Goal: Complete application form

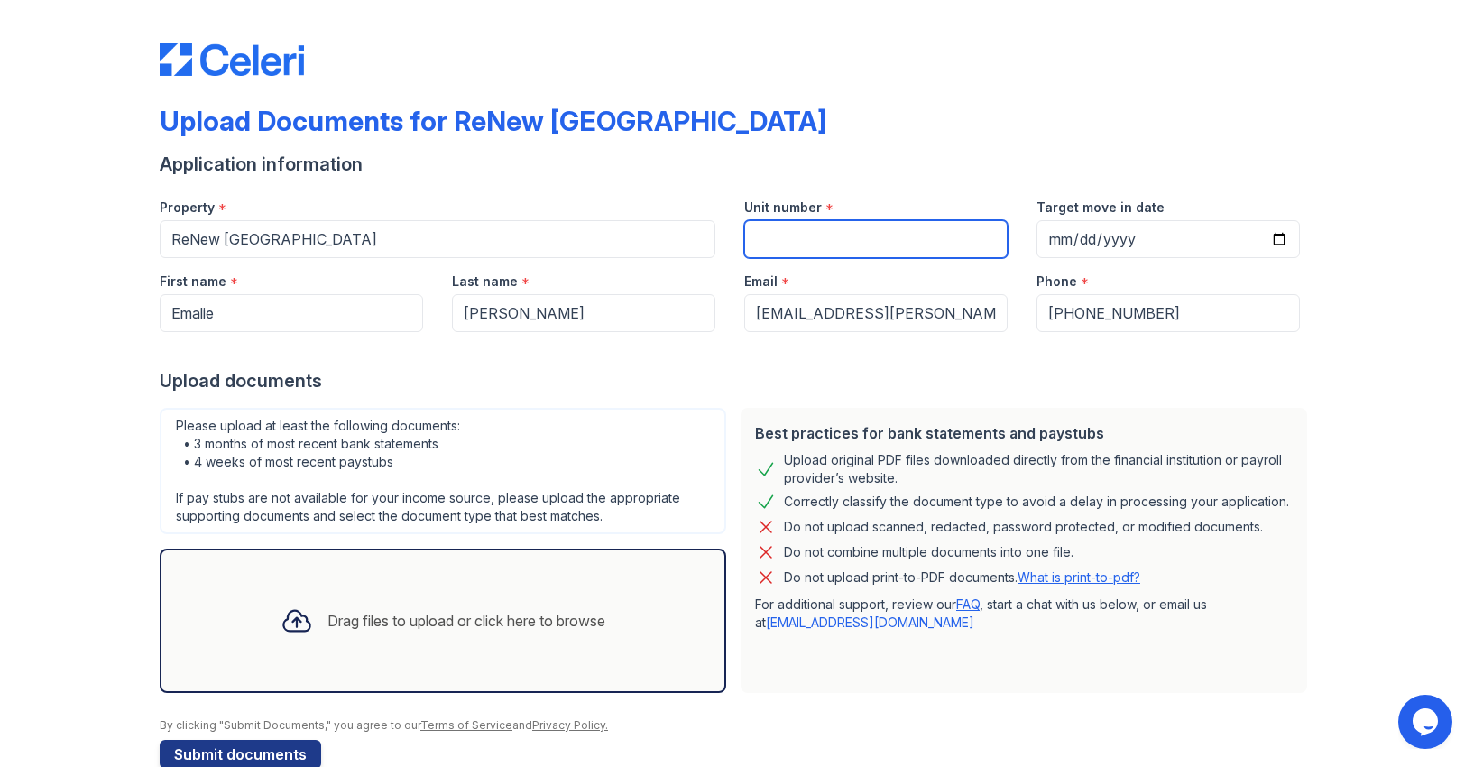
click at [813, 245] on input "Unit number" at bounding box center [875, 239] width 263 height 38
type input "6-214"
click at [1093, 241] on input "Target move in date" at bounding box center [1167, 239] width 263 height 38
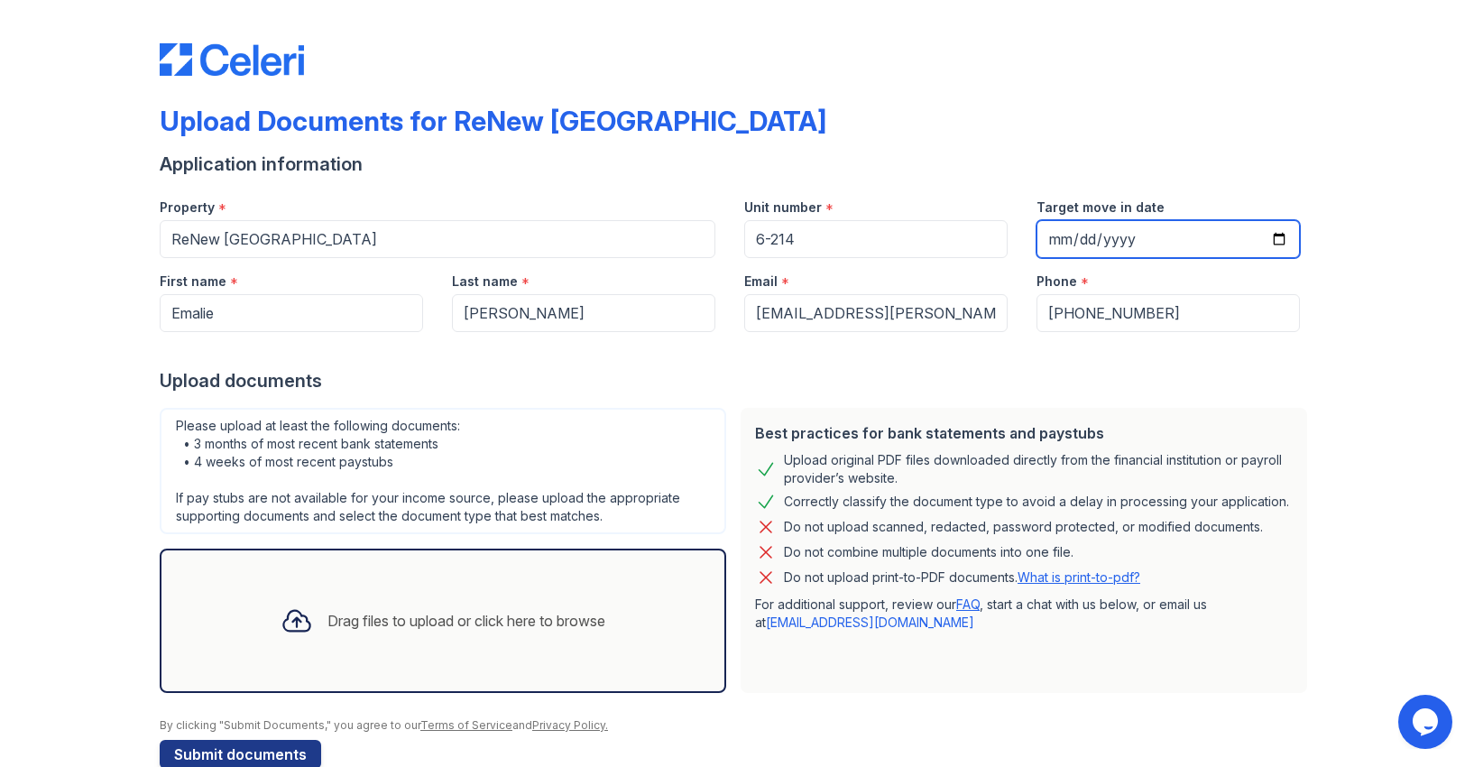
click at [1070, 241] on input "Target move in date" at bounding box center [1167, 239] width 263 height 38
click at [1275, 234] on input "Target move in date" at bounding box center [1167, 239] width 263 height 38
type input "2025-10-22"
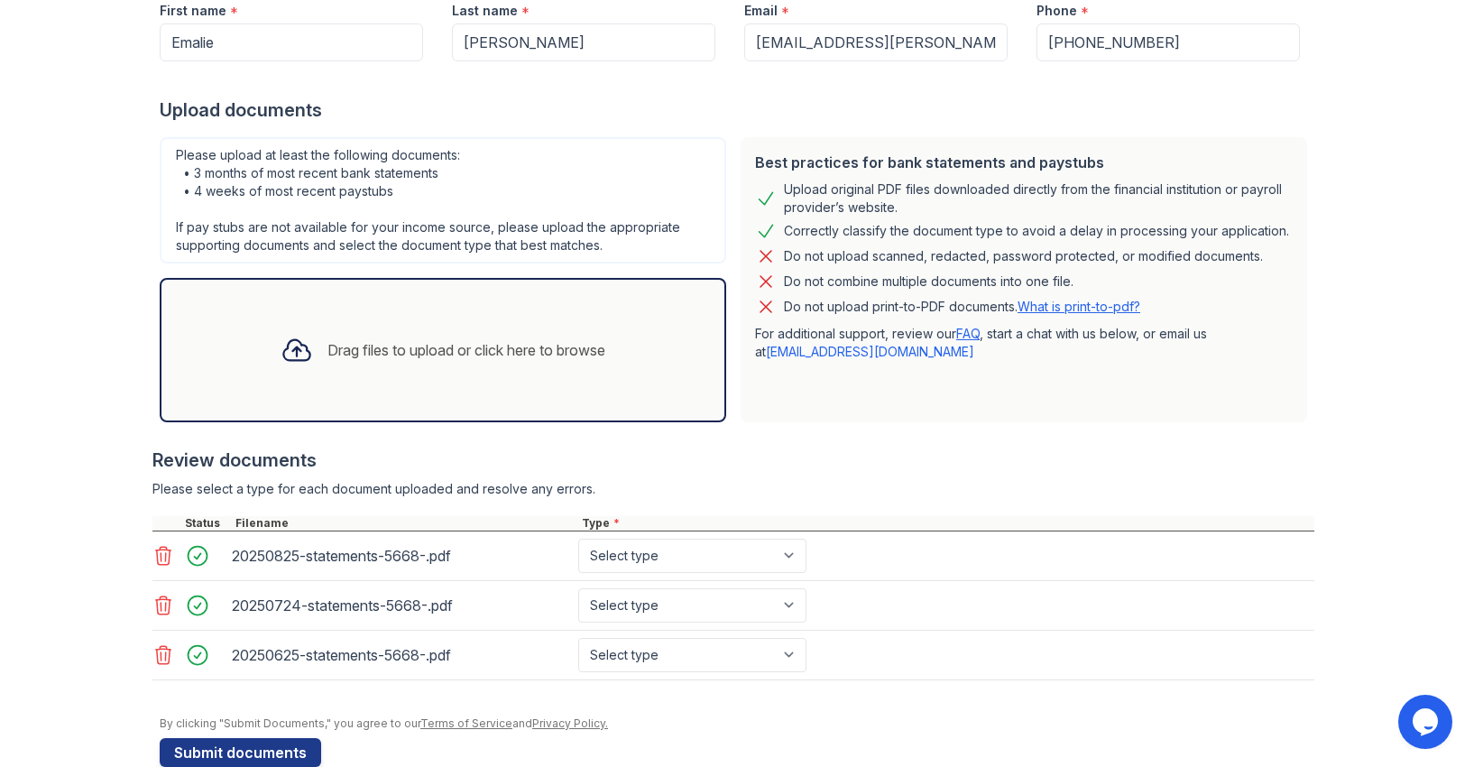
scroll to position [298, 0]
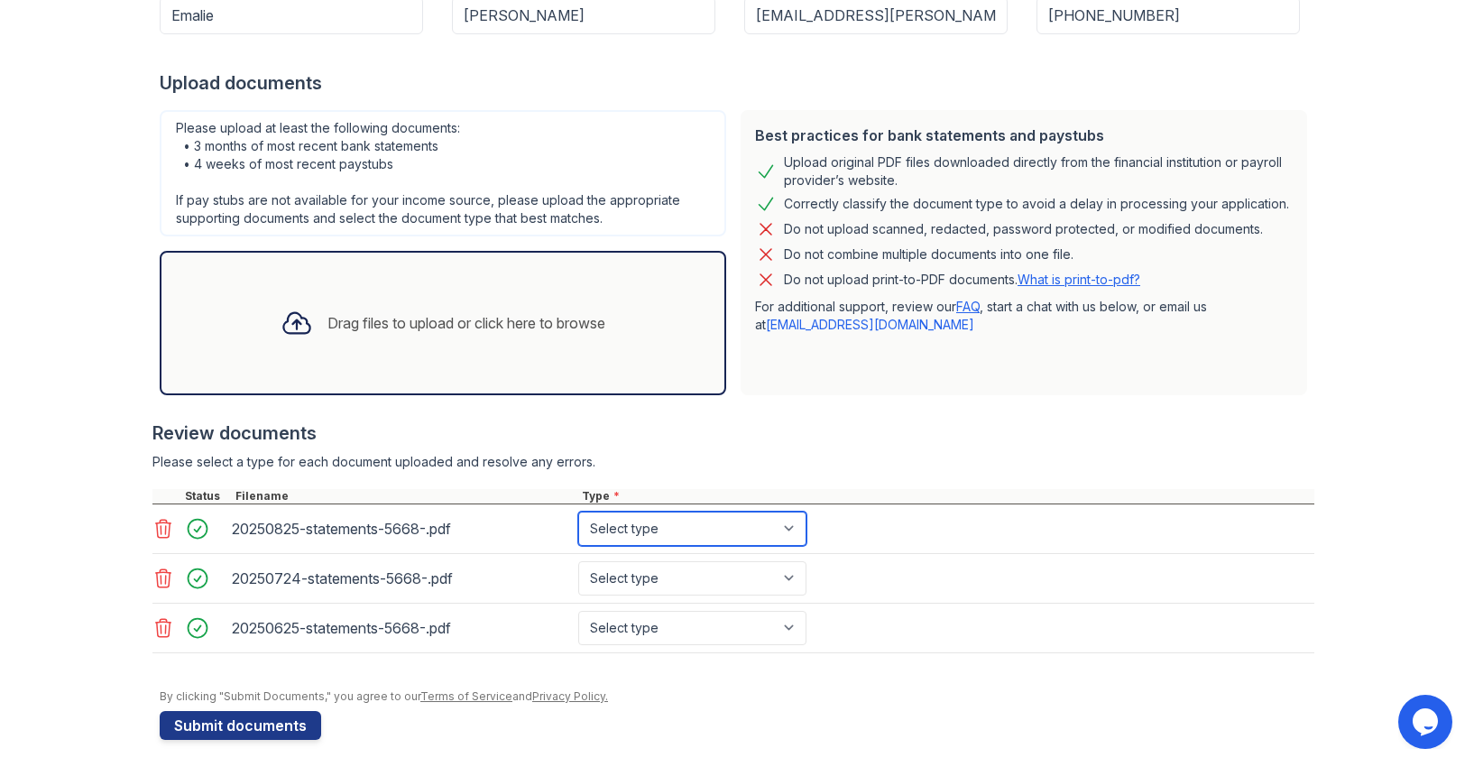
click at [675, 538] on select "Select type Paystub Bank Statement Offer Letter Tax Documents Benefit Award Let…" at bounding box center [692, 528] width 228 height 34
select select "bank_statement"
click at [578, 511] on select "Select type Paystub Bank Statement Offer Letter Tax Documents Benefit Award Let…" at bounding box center [692, 528] width 228 height 34
click at [651, 569] on select "Select type Paystub Bank Statement Offer Letter Tax Documents Benefit Award Let…" at bounding box center [692, 578] width 228 height 34
select select "bank_statement"
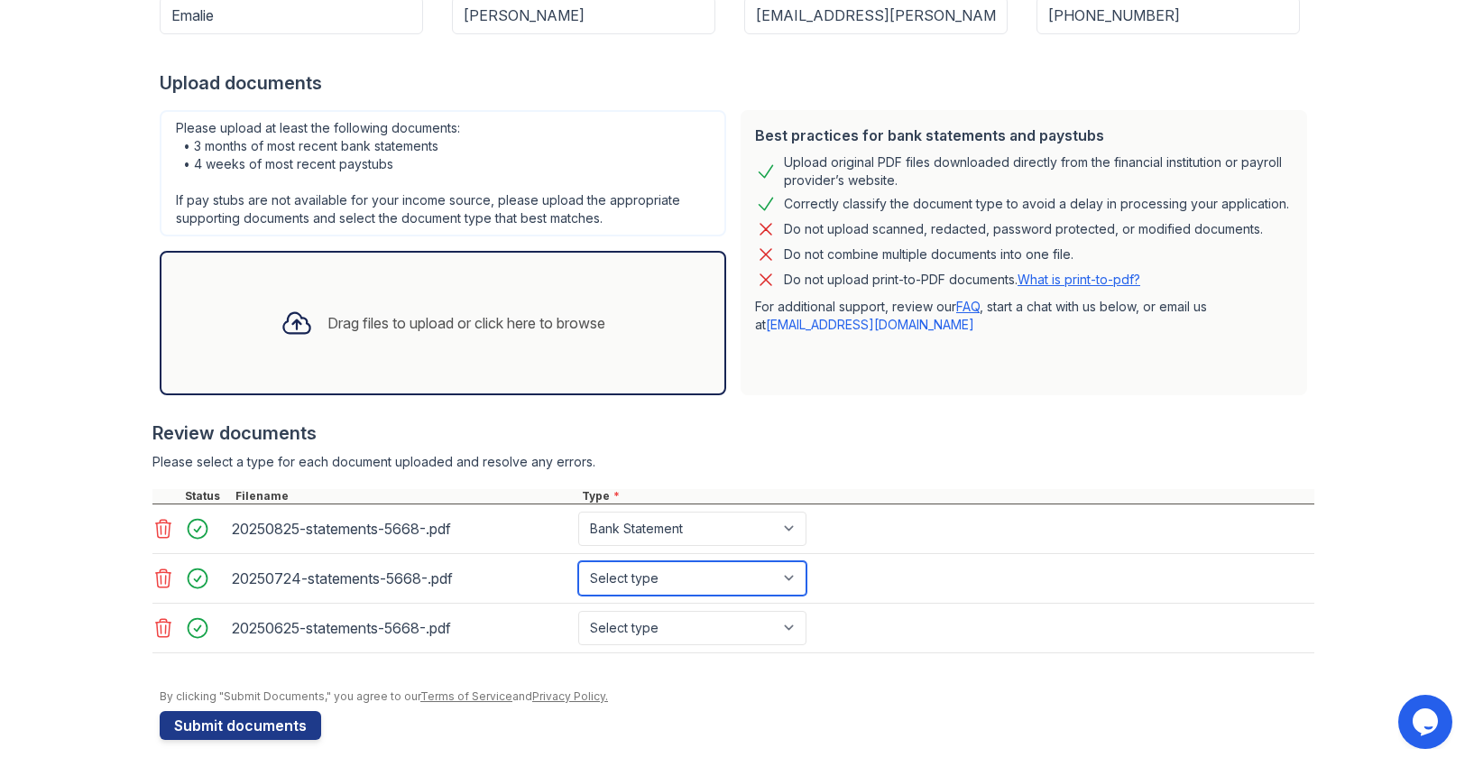
click at [578, 561] on select "Select type Paystub Bank Statement Offer Letter Tax Documents Benefit Award Let…" at bounding box center [692, 578] width 228 height 34
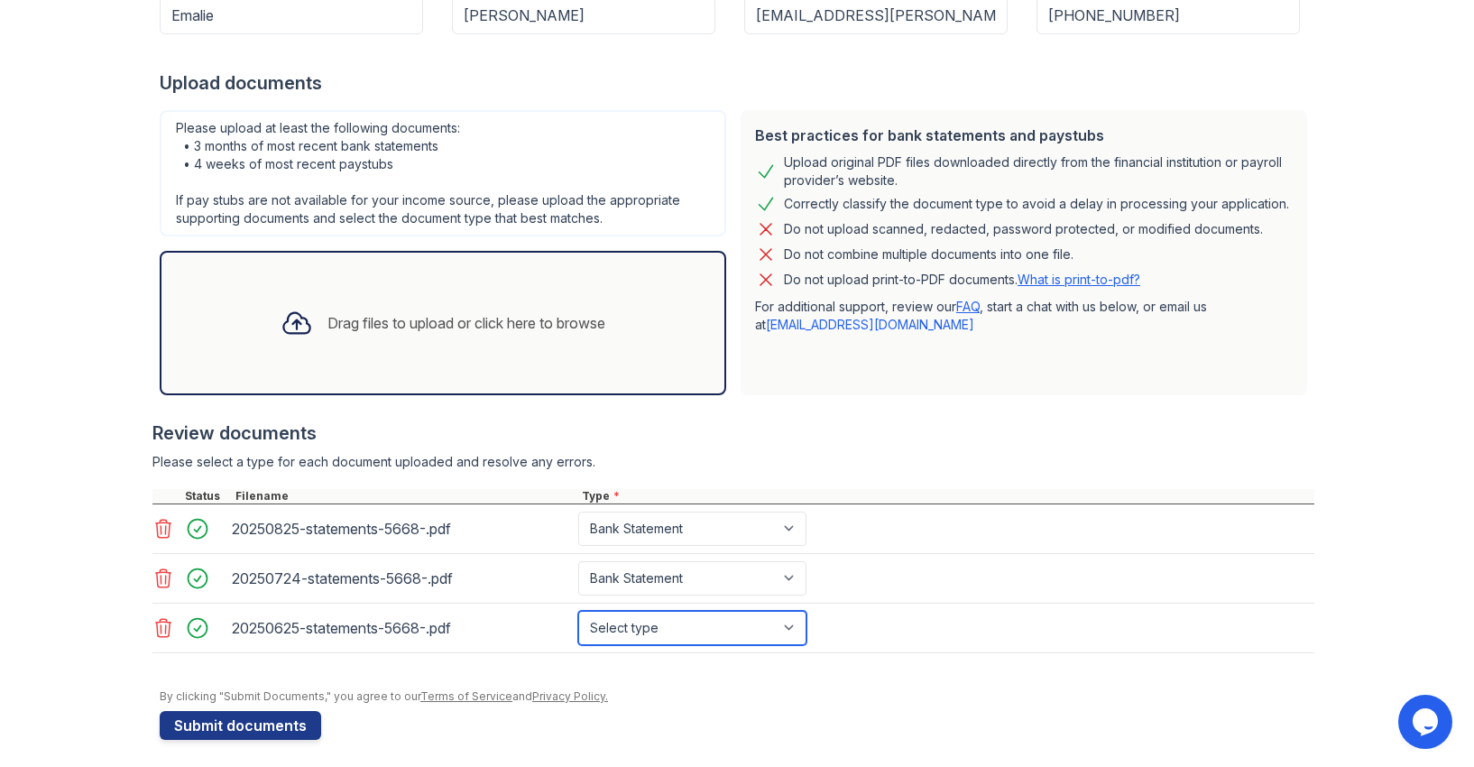
click at [646, 620] on select "Select type Paystub Bank Statement Offer Letter Tax Documents Benefit Award Let…" at bounding box center [692, 628] width 228 height 34
select select "bank_statement"
click at [578, 611] on select "Select type Paystub Bank Statement Offer Letter Tax Documents Benefit Award Let…" at bounding box center [692, 628] width 228 height 34
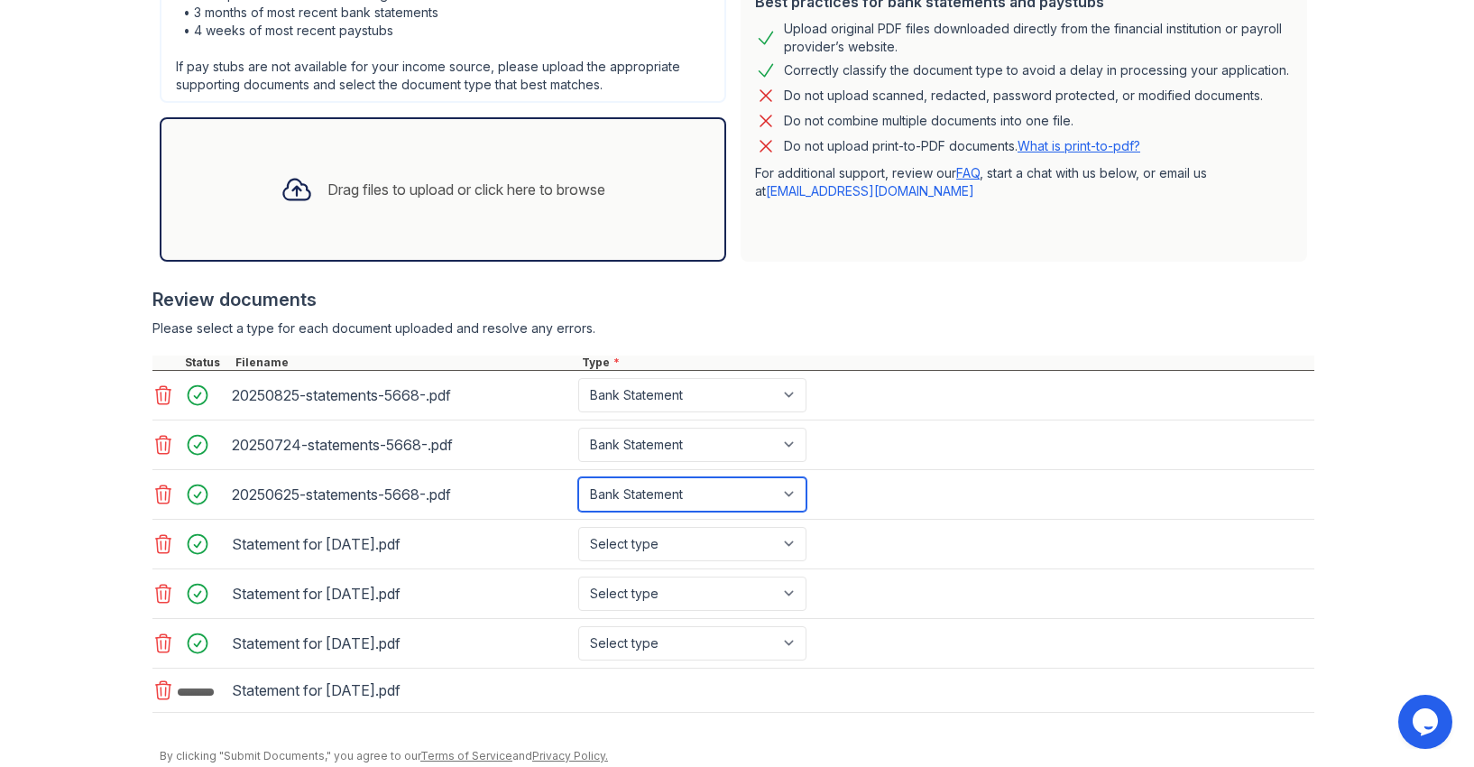
scroll to position [433, 0]
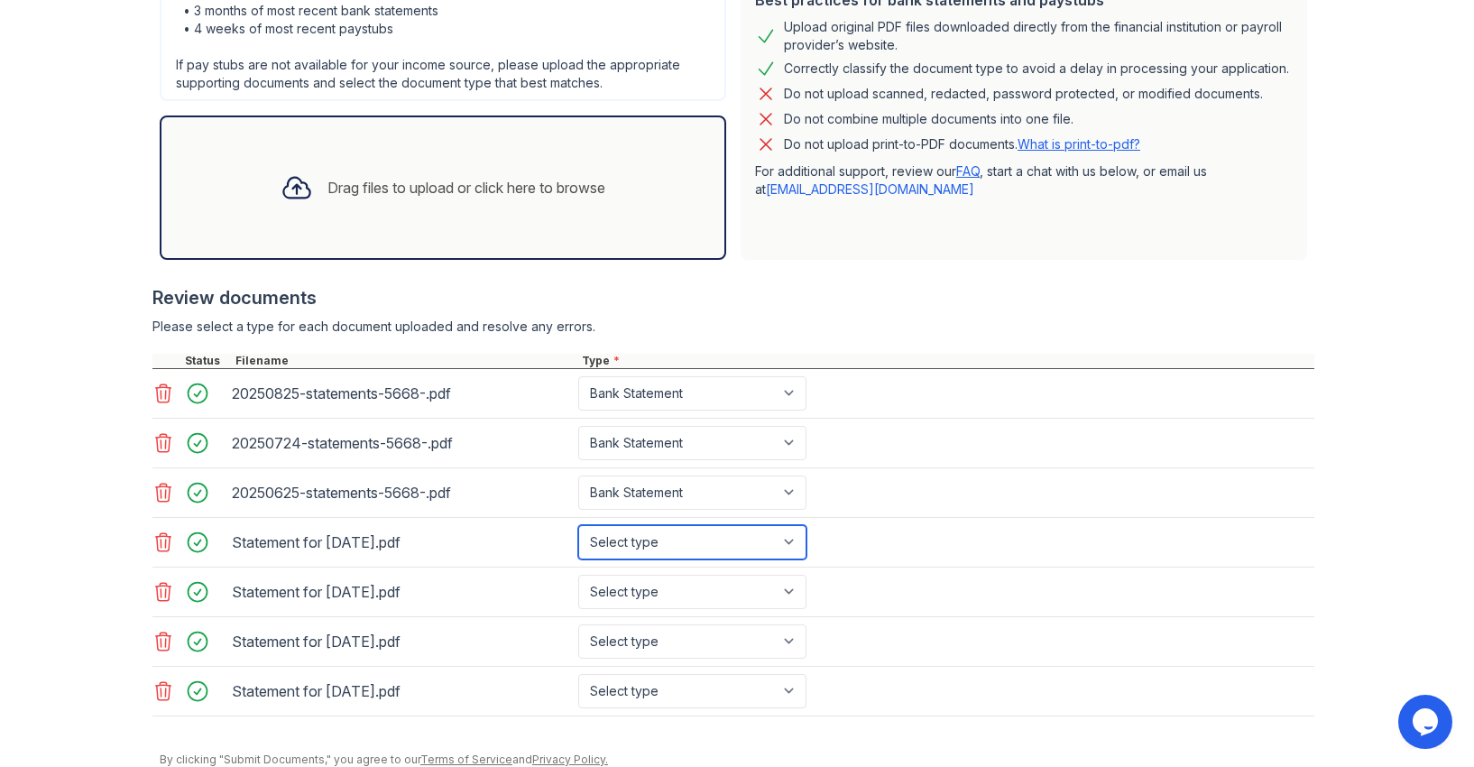
click at [664, 540] on select "Select type Paystub Bank Statement Offer Letter Tax Documents Benefit Award Let…" at bounding box center [692, 542] width 228 height 34
select select "paystub"
click at [578, 525] on select "Select type Paystub Bank Statement Offer Letter Tax Documents Benefit Award Let…" at bounding box center [692, 542] width 228 height 34
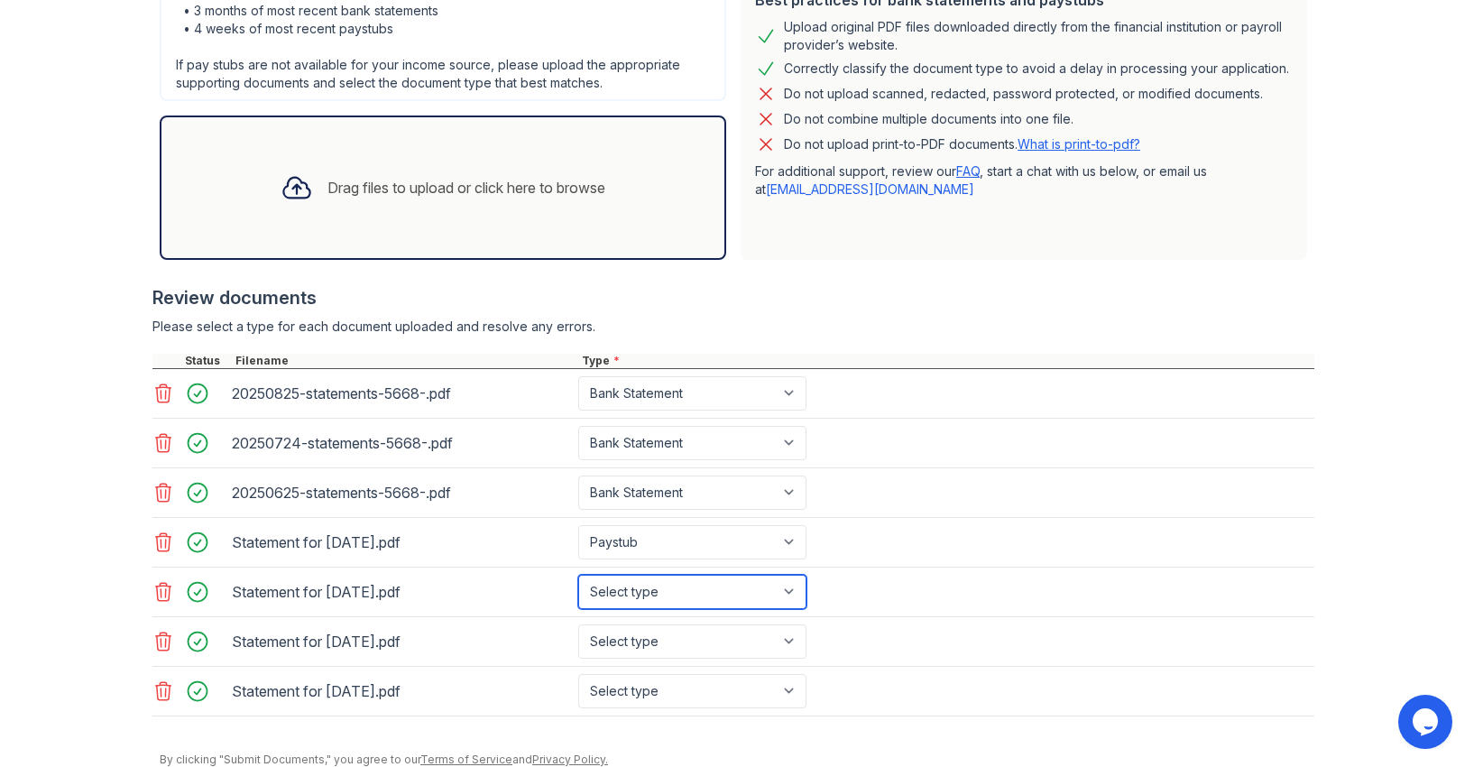
click at [650, 587] on select "Select type Paystub Bank Statement Offer Letter Tax Documents Benefit Award Let…" at bounding box center [692, 591] width 228 height 34
select select "paystub"
click at [578, 574] on select "Select type Paystub Bank Statement Offer Letter Tax Documents Benefit Award Let…" at bounding box center [692, 591] width 228 height 34
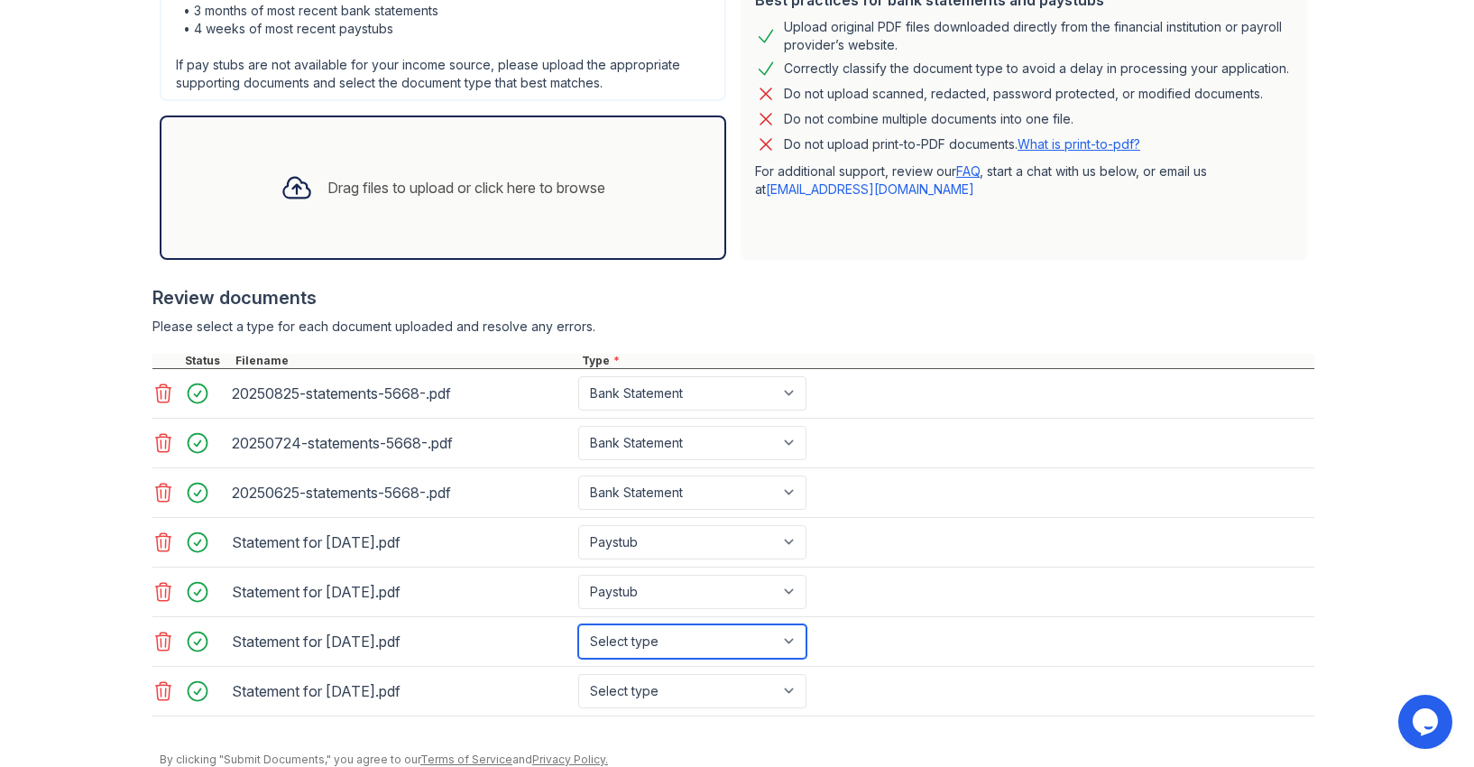
click at [634, 638] on select "Select type Paystub Bank Statement Offer Letter Tax Documents Benefit Award Let…" at bounding box center [692, 641] width 228 height 34
select select "paystub"
click at [578, 624] on select "Select type Paystub Bank Statement Offer Letter Tax Documents Benefit Award Let…" at bounding box center [692, 641] width 228 height 34
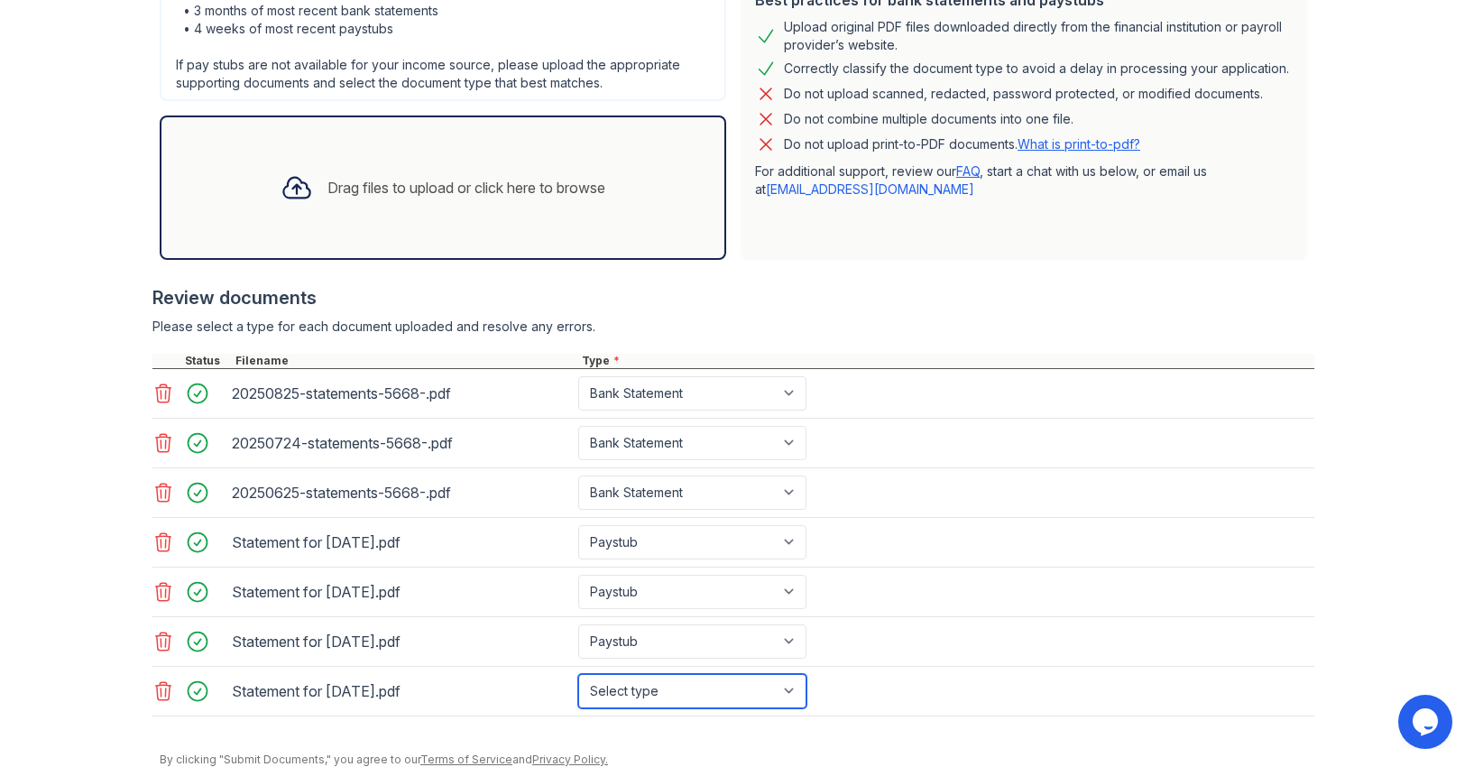
click at [623, 693] on select "Select type Paystub Bank Statement Offer Letter Tax Documents Benefit Award Let…" at bounding box center [692, 691] width 228 height 34
select select "paystub"
click at [578, 674] on select "Select type Paystub Bank Statement Offer Letter Tax Documents Benefit Award Let…" at bounding box center [692, 691] width 228 height 34
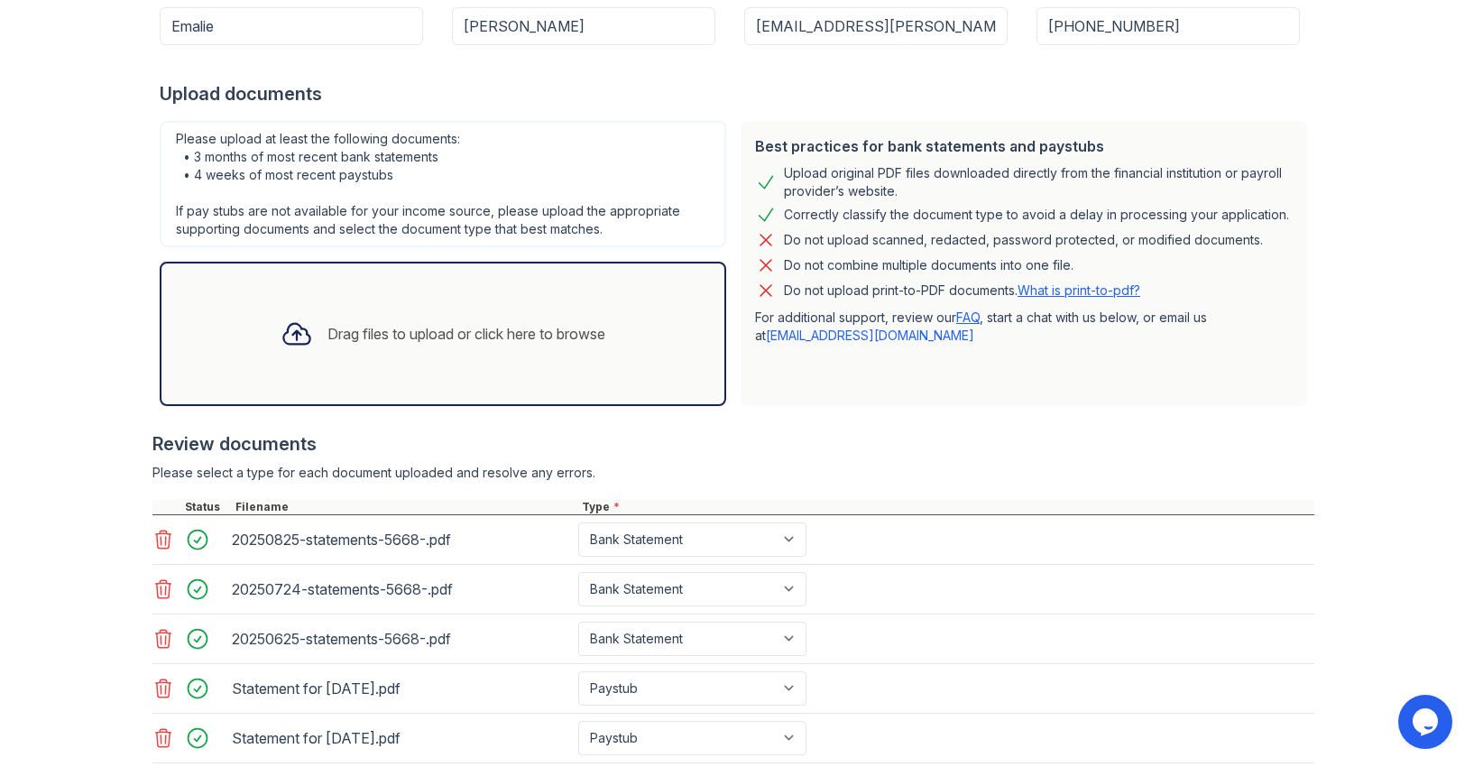
scroll to position [505, 0]
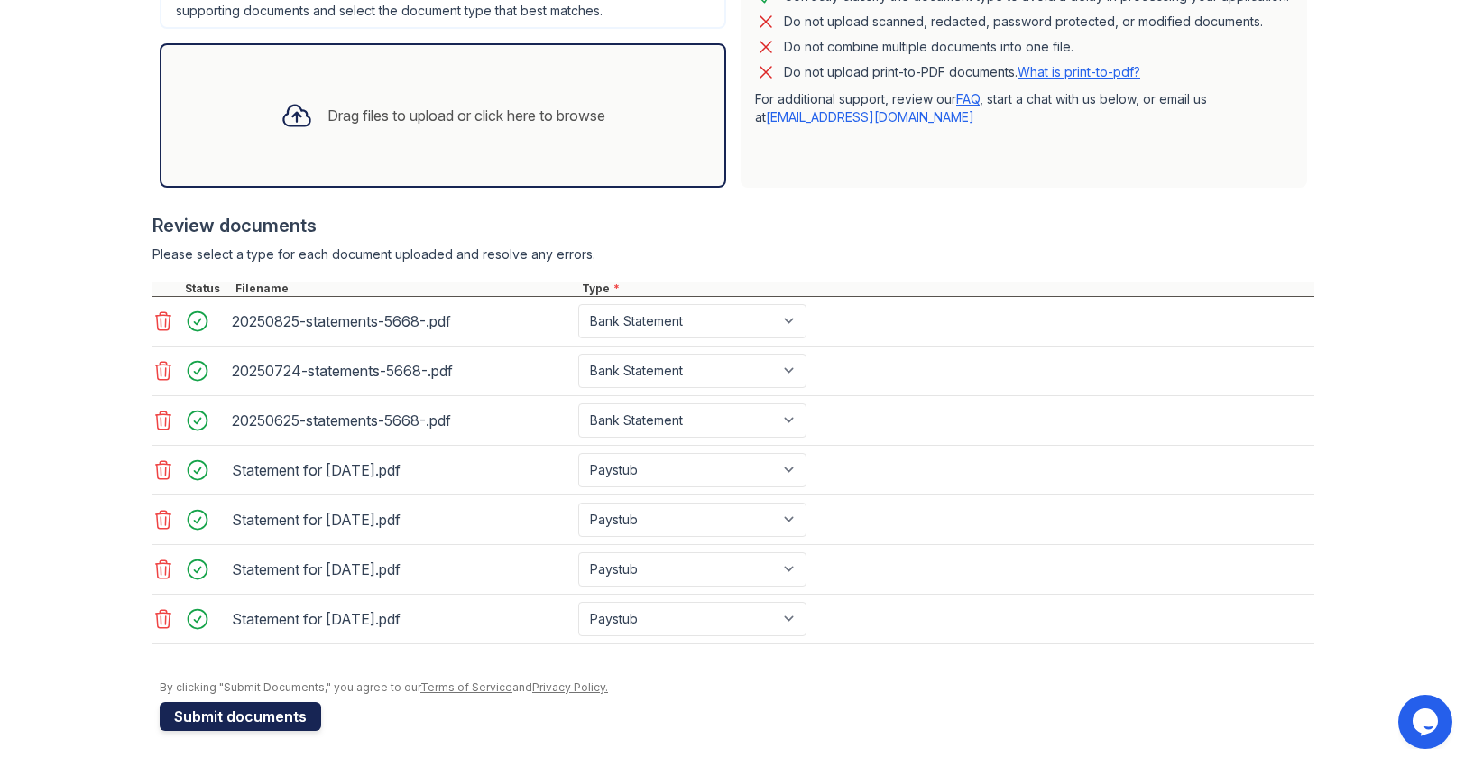
click at [221, 723] on button "Submit documents" at bounding box center [240, 716] width 161 height 29
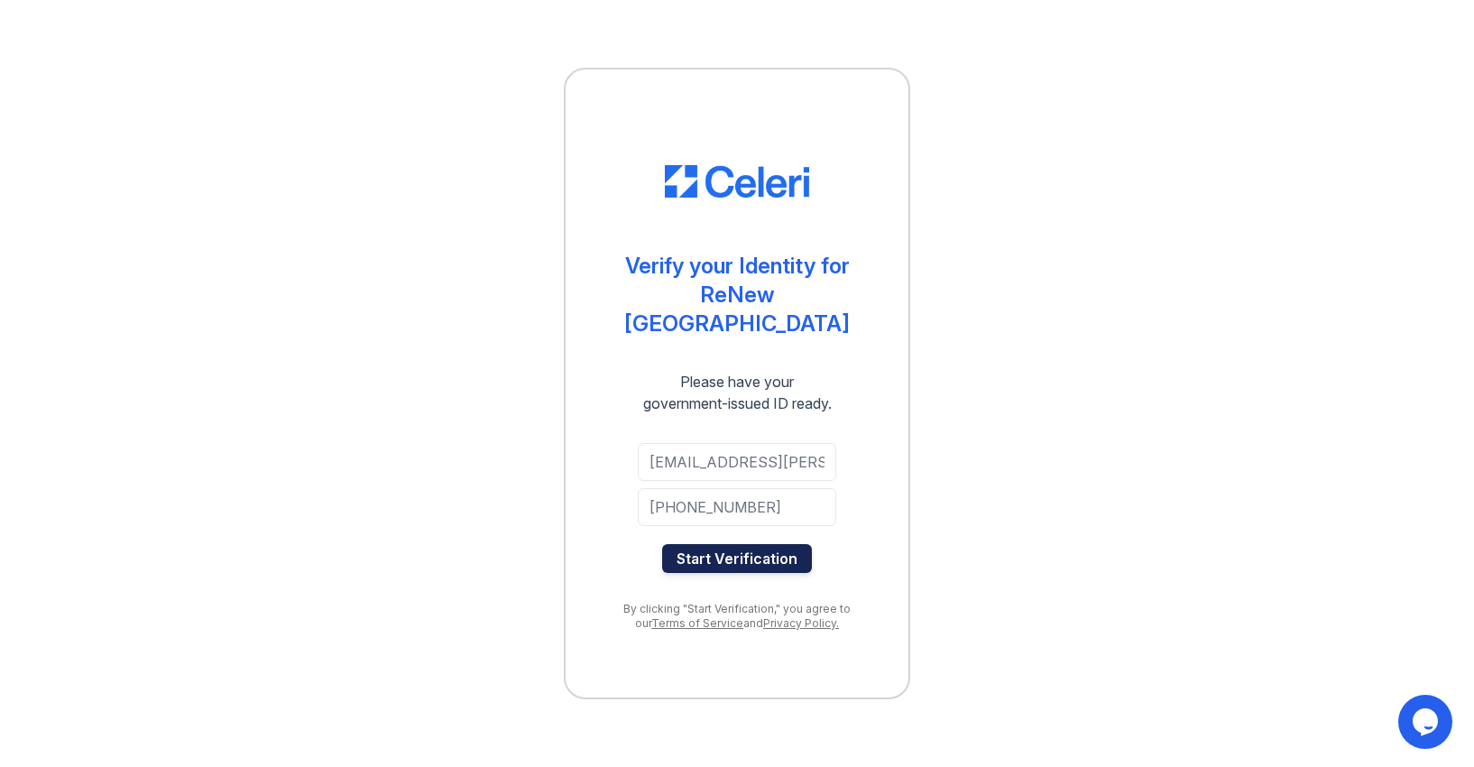
click at [701, 546] on button "Start Verification" at bounding box center [737, 558] width 150 height 29
